Goal: Task Accomplishment & Management: Manage account settings

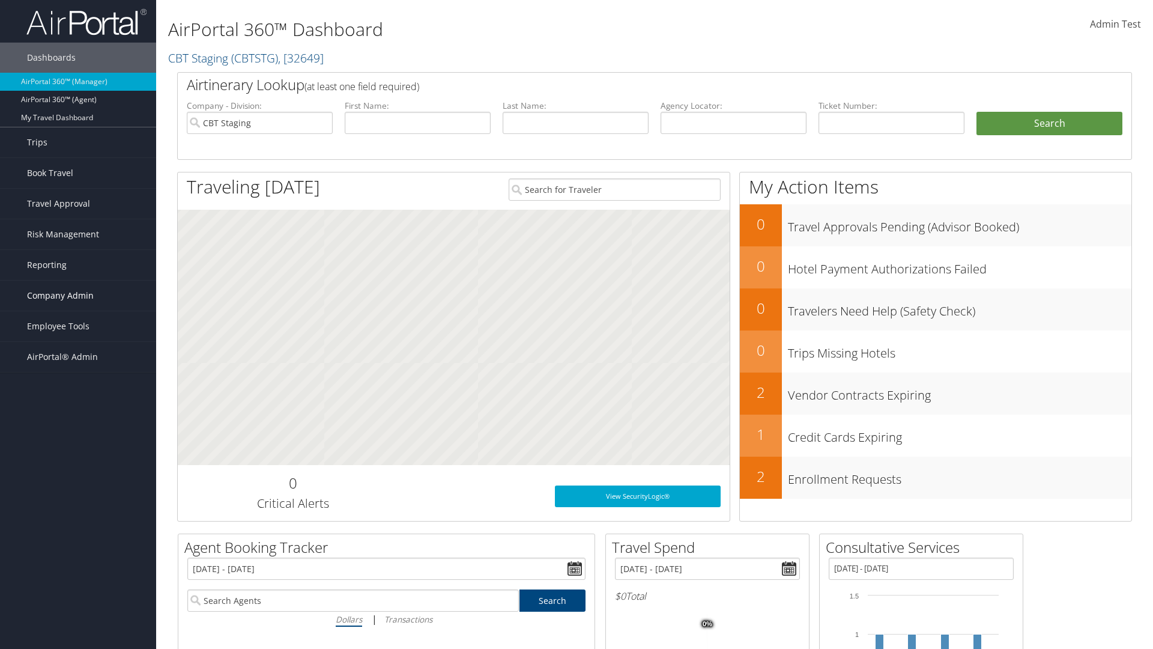
click at [78, 295] on span "Company Admin" at bounding box center [60, 295] width 67 height 30
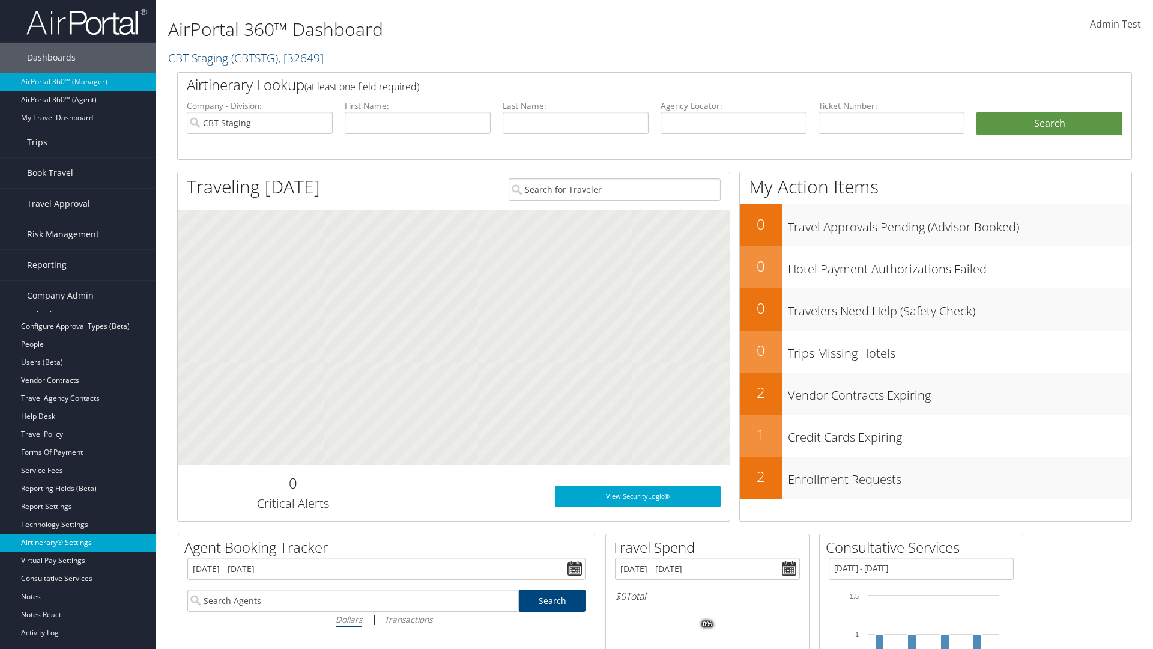
click at [78, 533] on link "Airtinerary® Settings" at bounding box center [78, 542] width 156 height 18
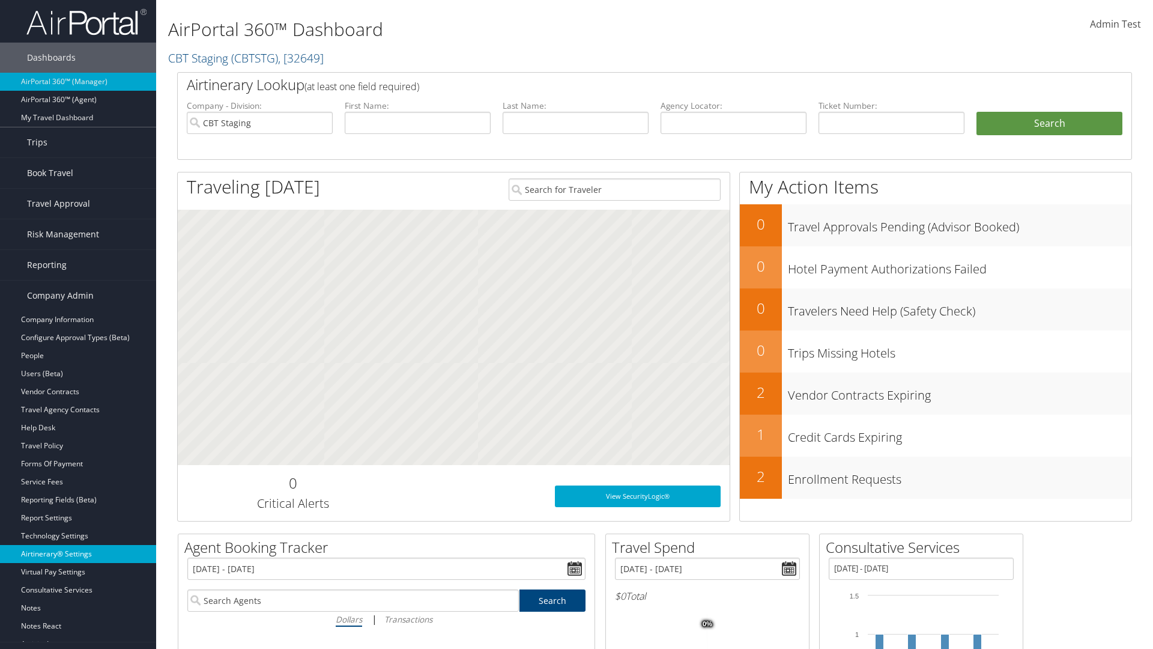
scroll to position [229, 0]
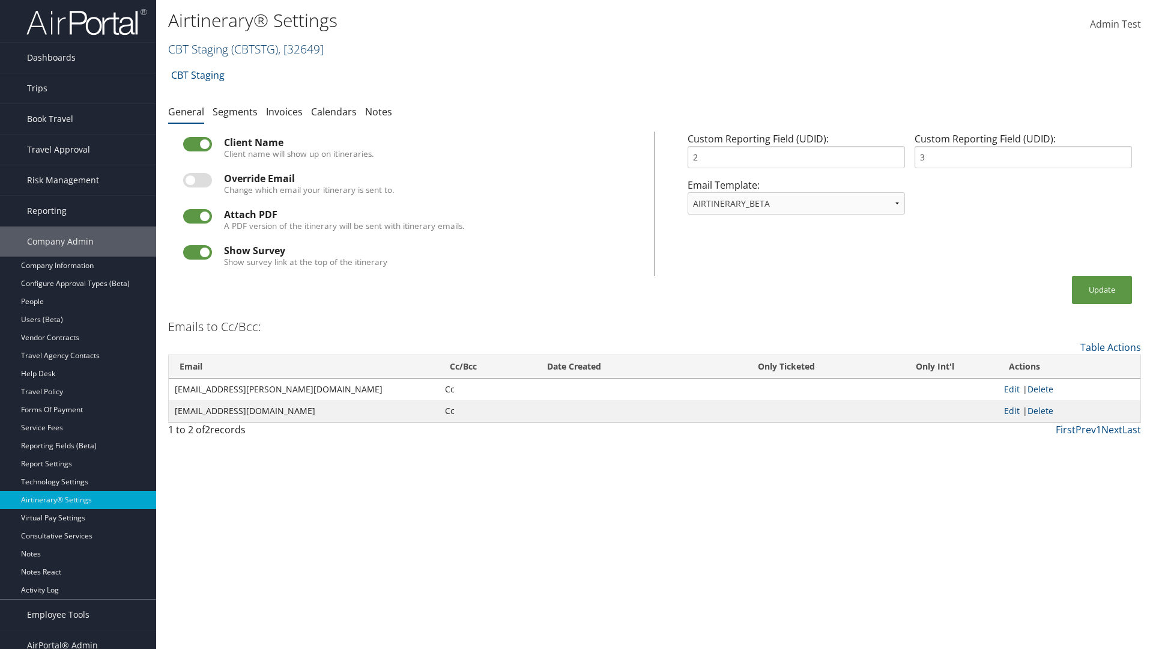
click at [198, 49] on link "CBT Staging ( CBTSTG ) , [ 32649 ]" at bounding box center [246, 49] width 156 height 16
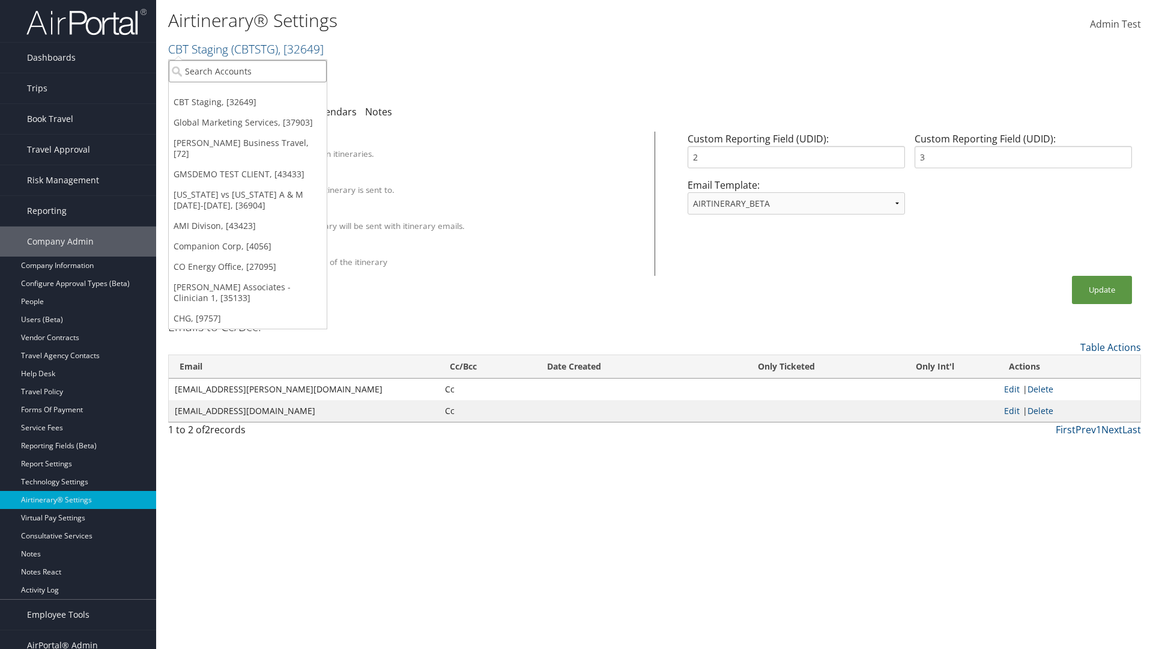
click at [247, 71] on input "search" at bounding box center [248, 71] width 158 height 22
type input "Global Marketing Services"
click at [259, 93] on div "Global Marketing Services (301946), [37903]" at bounding box center [258, 93] width 193 height 11
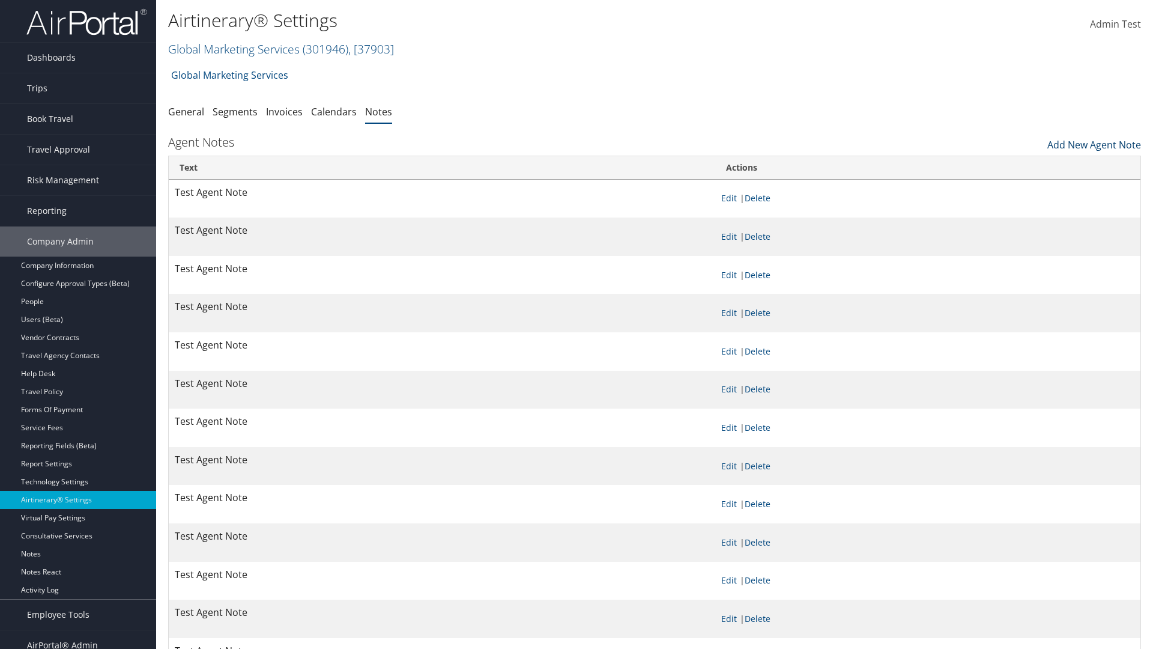
click at [1094, 142] on link "Add New Agent Note" at bounding box center [1094, 142] width 94 height 20
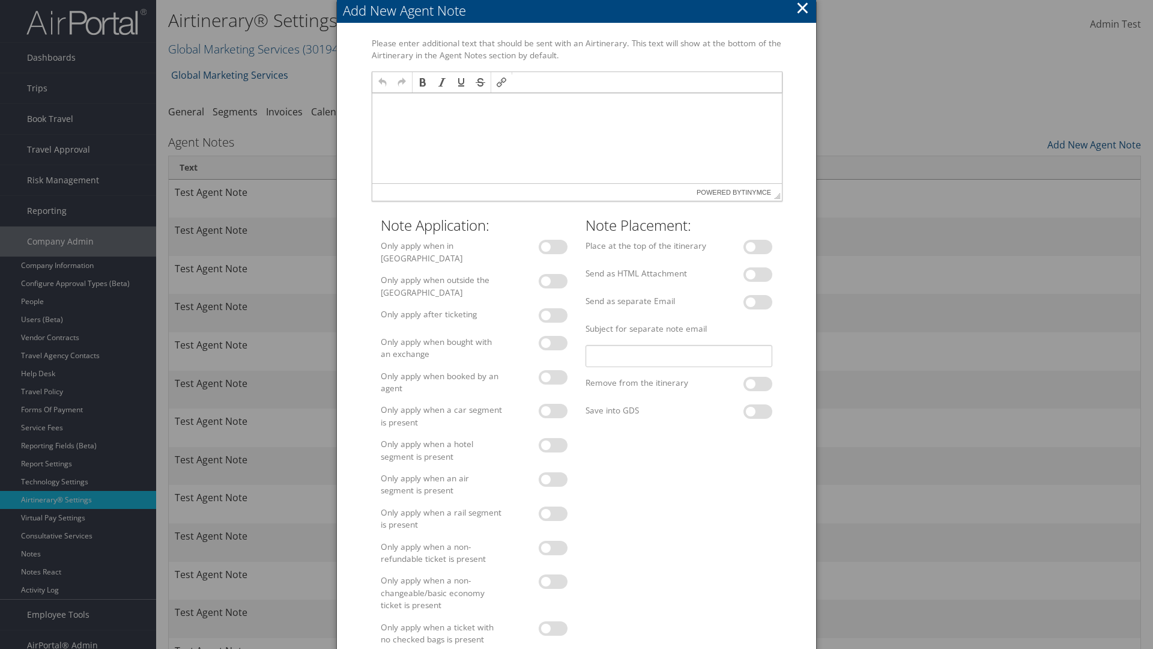
click at [576, 104] on p at bounding box center [577, 105] width 400 height 10
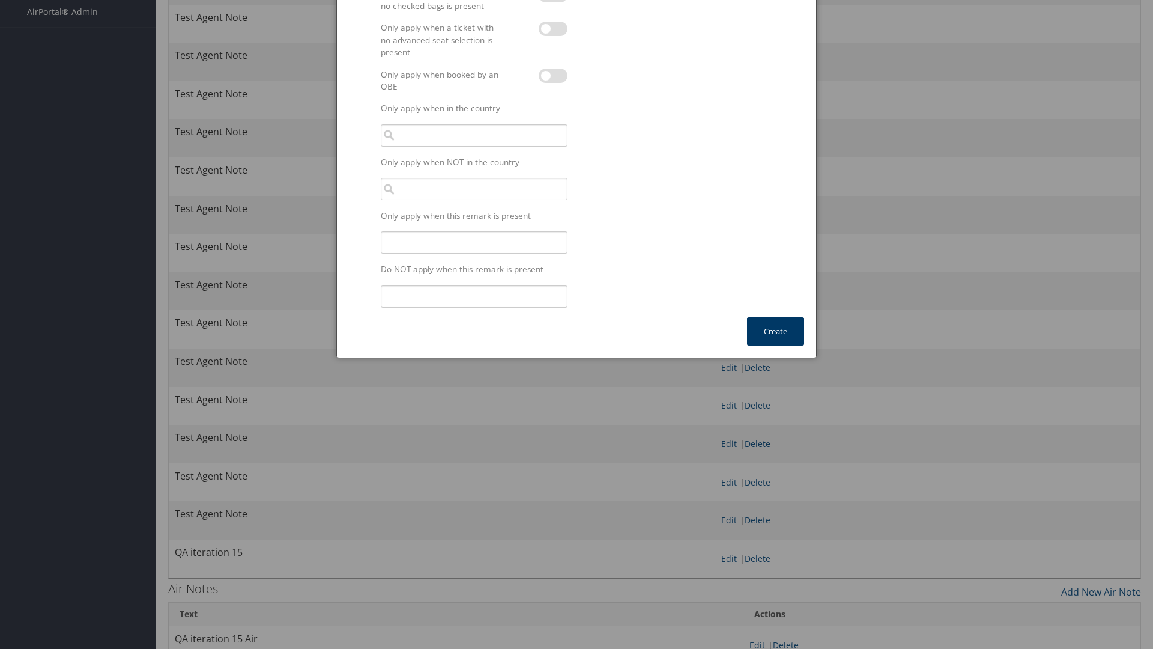
click at [775, 324] on button "Create" at bounding box center [775, 331] width 57 height 28
